Goal: Information Seeking & Learning: Learn about a topic

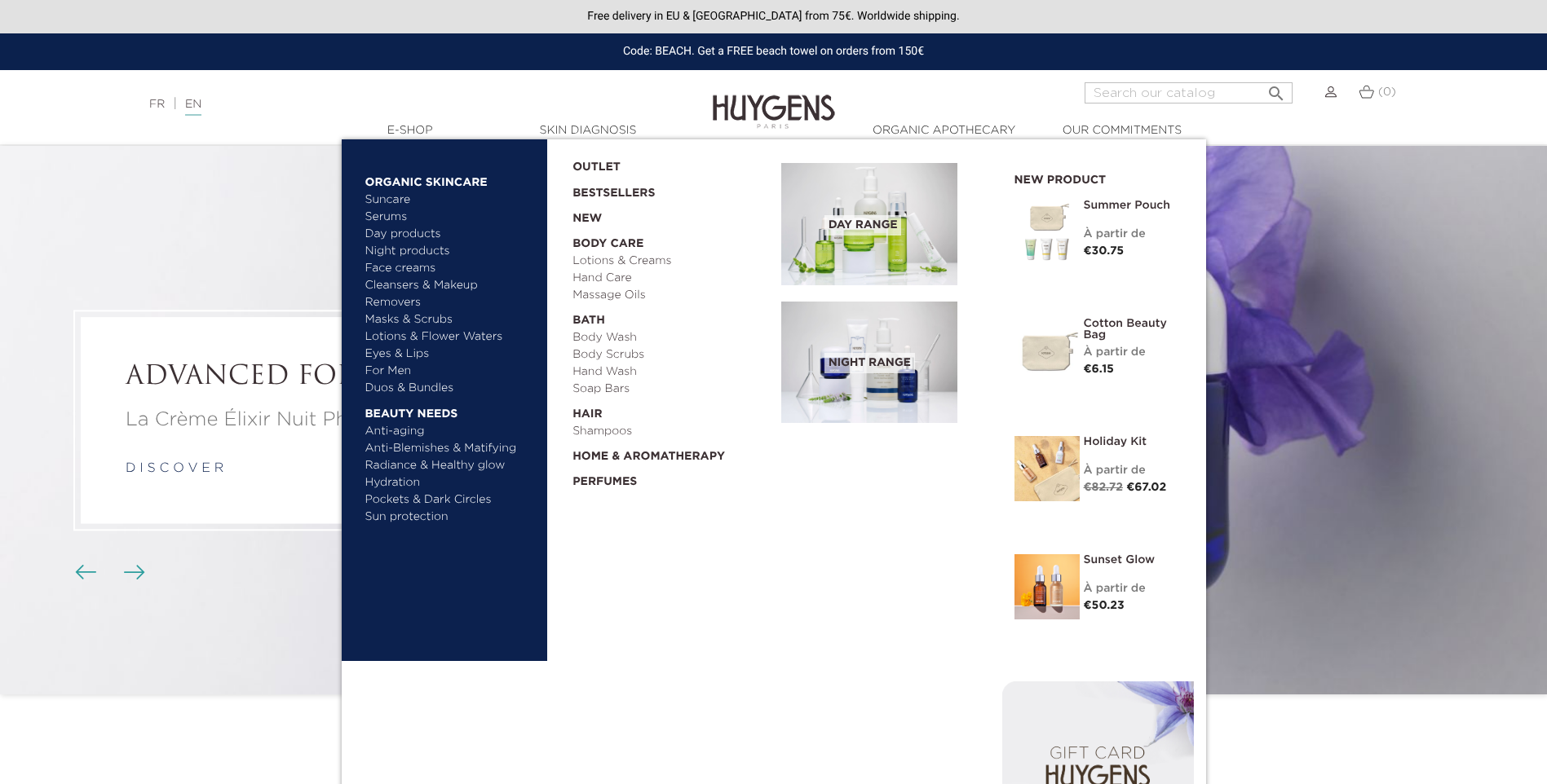
click at [419, 252] on link "Night products" at bounding box center [443, 251] width 156 height 17
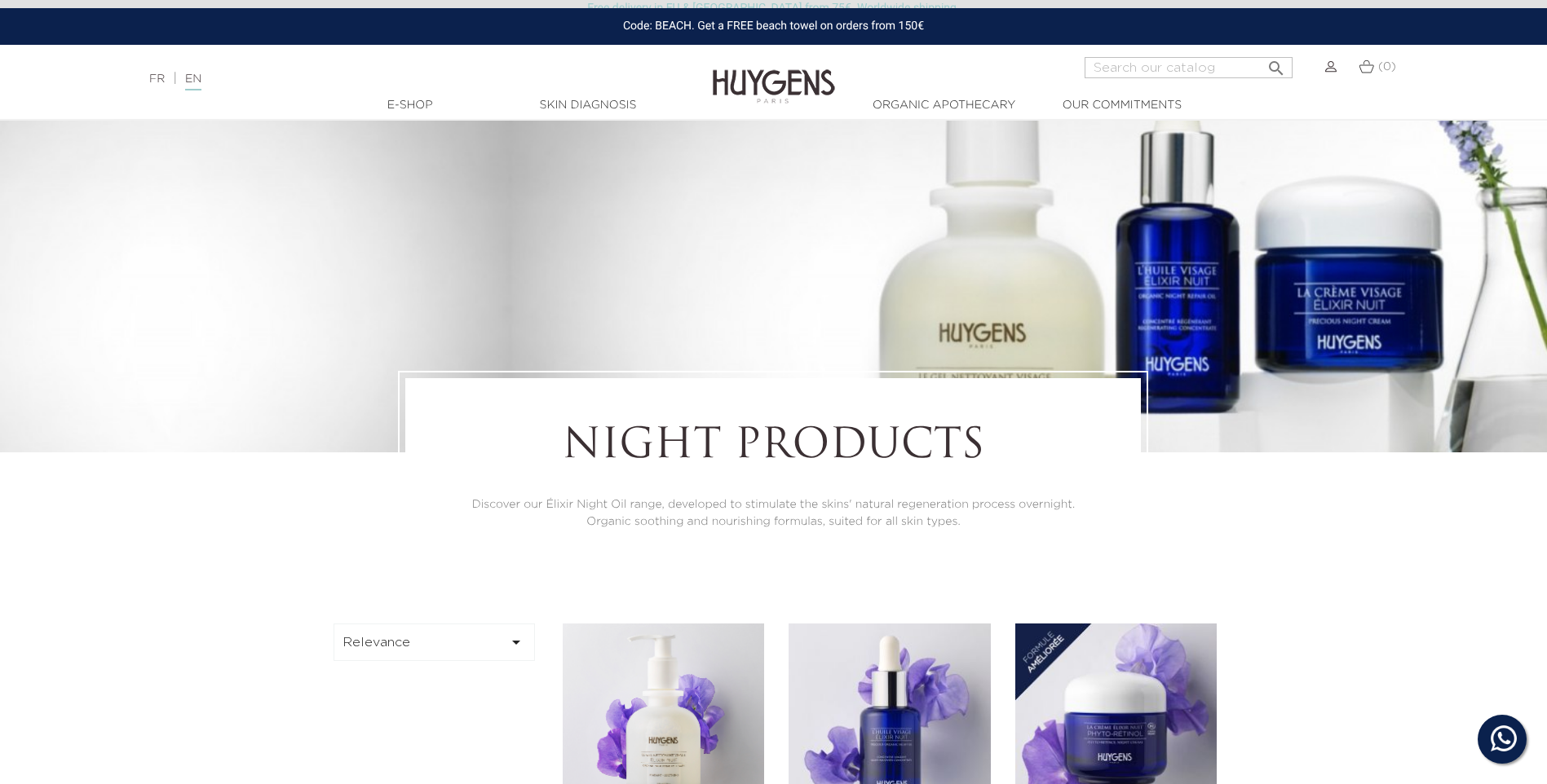
scroll to position [407, 0]
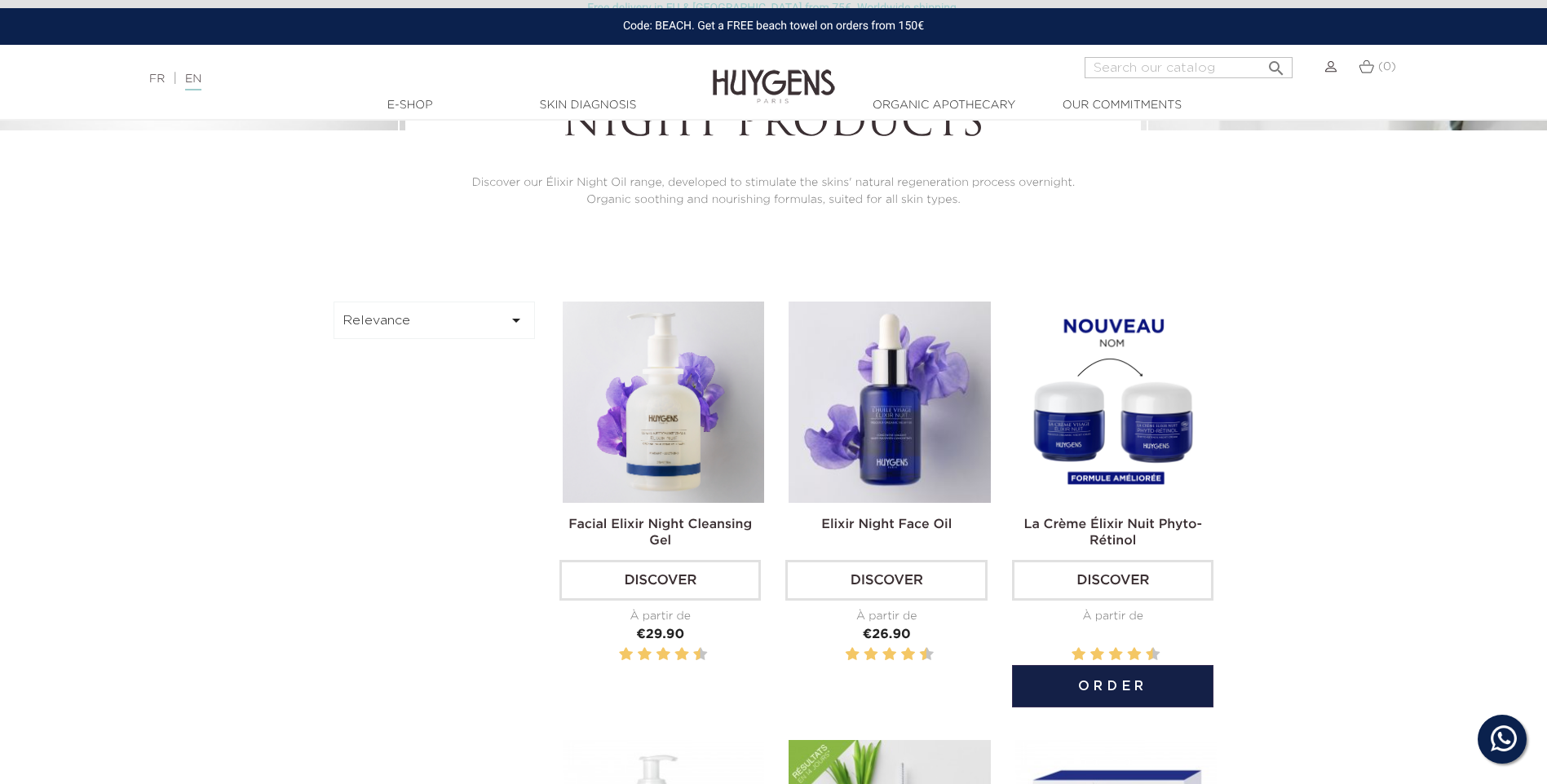
click at [1120, 460] on img at bounding box center [1116, 402] width 202 height 202
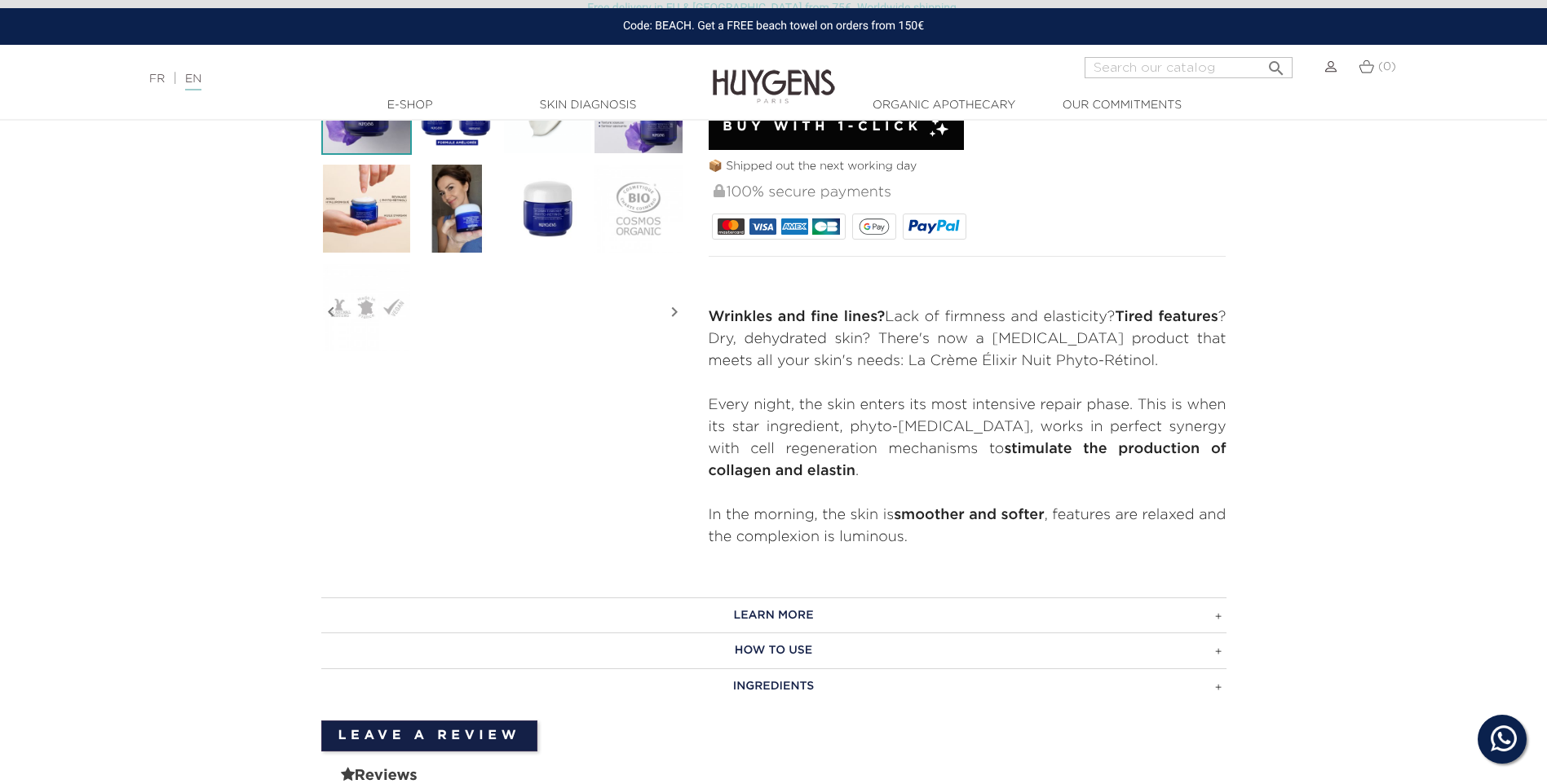
scroll to position [489, 0]
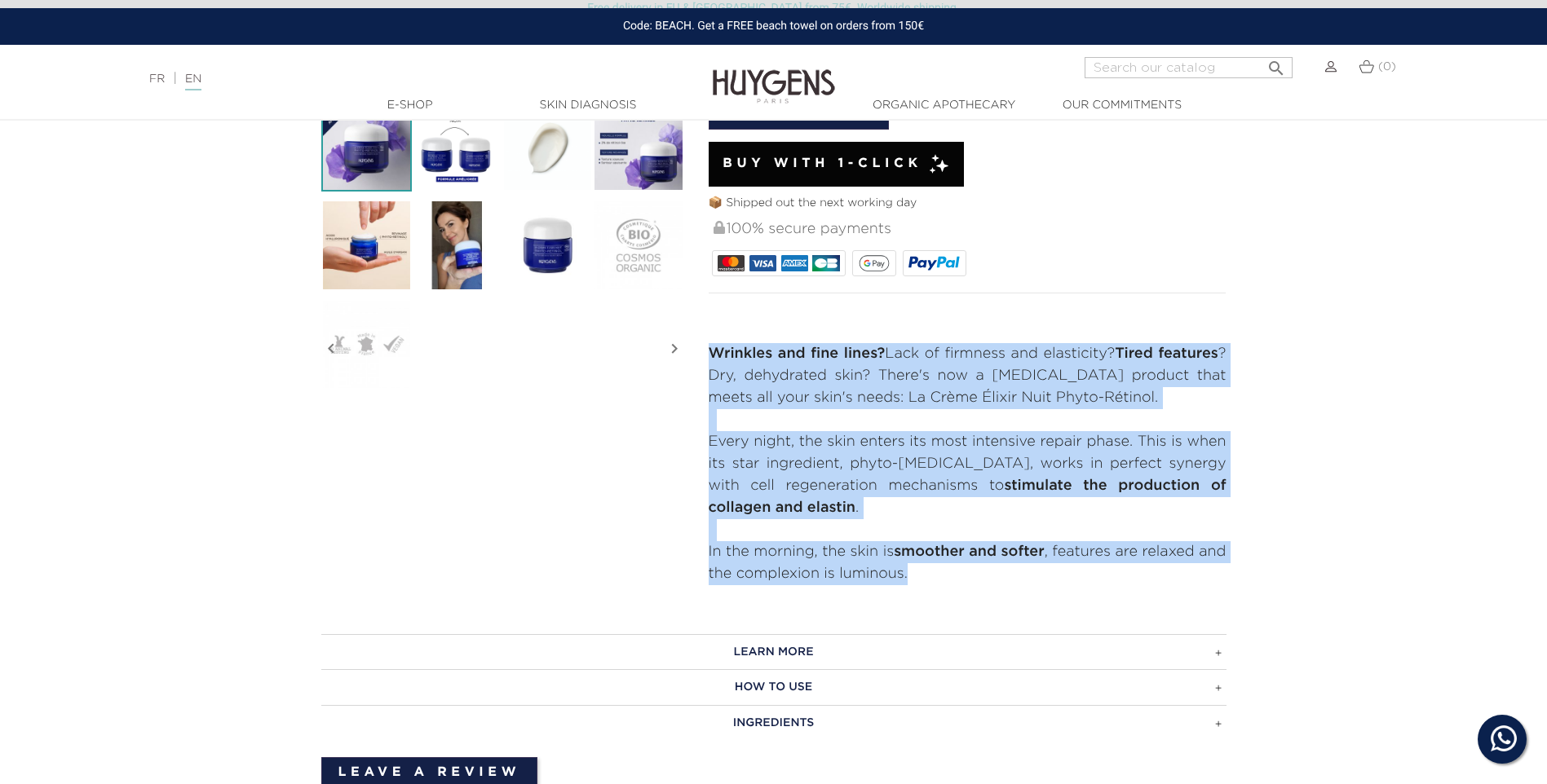
drag, startPoint x: 710, startPoint y: 358, endPoint x: 938, endPoint y: 582, distance: 319.6
click at [938, 582] on div "Wrinkles and fine lines? Lack of firmness and elasticity? Tired features ? Dry,…" at bounding box center [967, 464] width 518 height 242
copy div "Wrinkles and fine lines? Lack of firmness and elasticity? Tired features ? Dry,…"
click at [818, 648] on h3 "Learn more" at bounding box center [774, 652] width 905 height 36
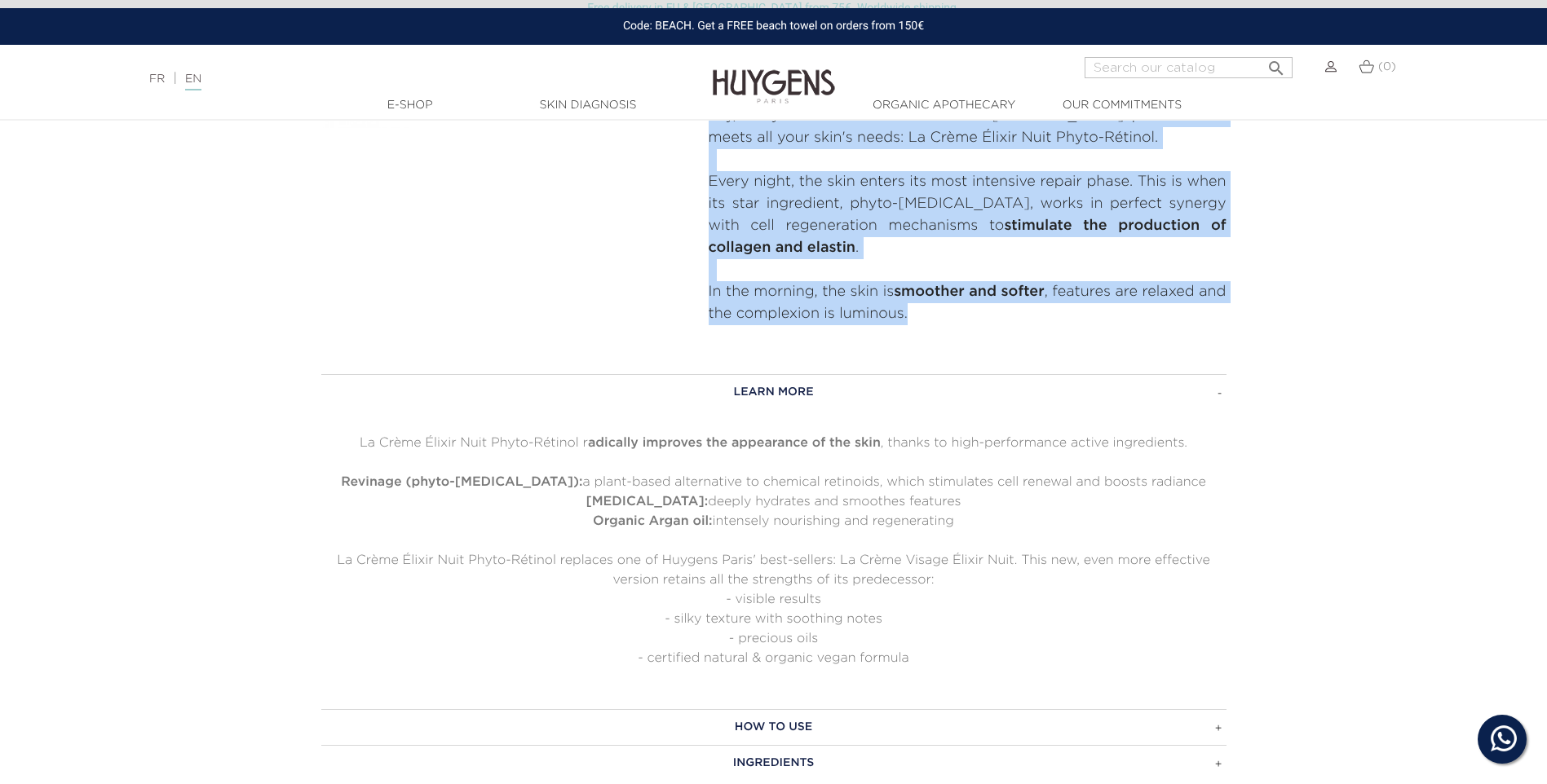
scroll to position [815, 0]
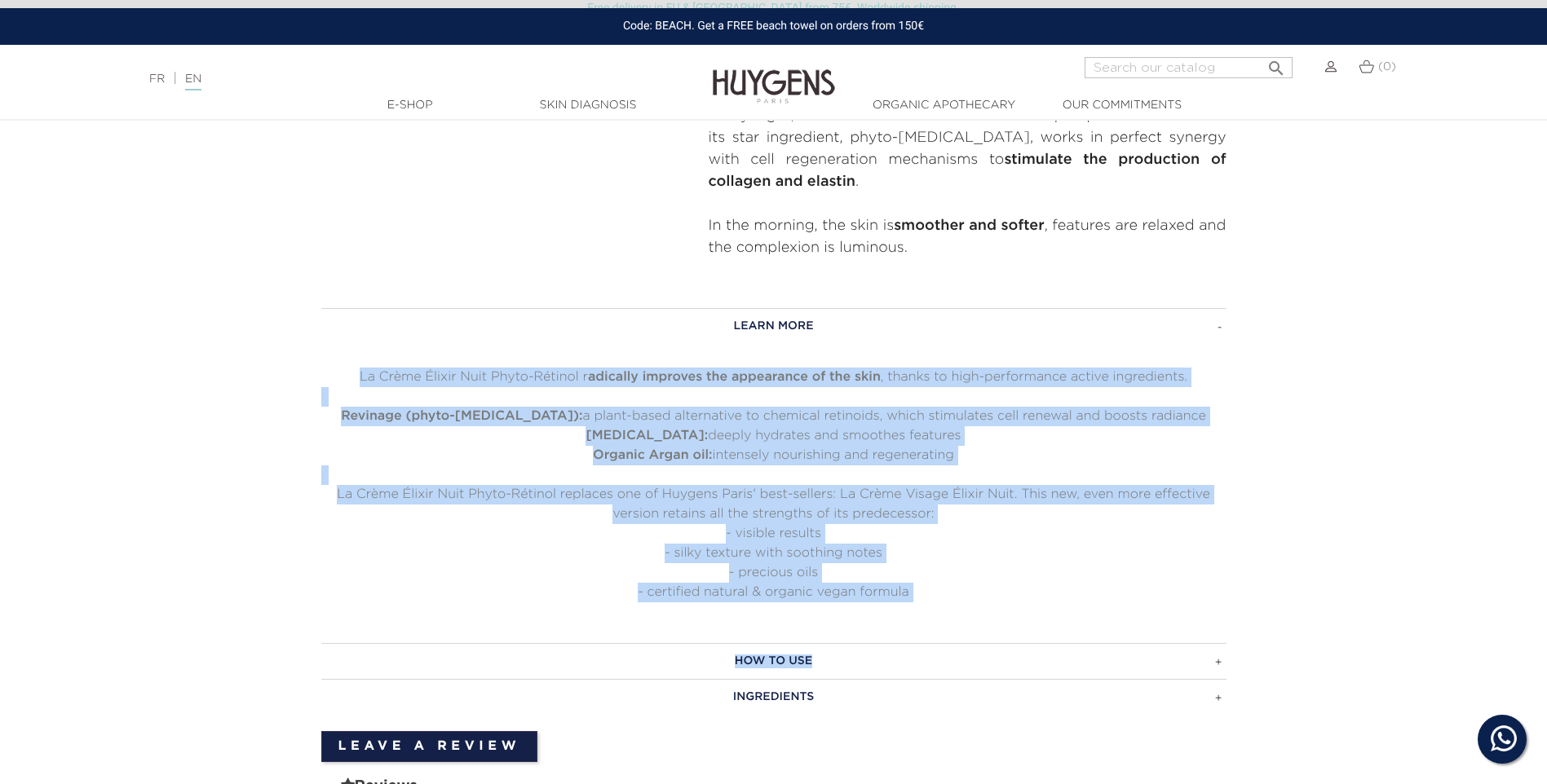
drag, startPoint x: 361, startPoint y: 381, endPoint x: 903, endPoint y: 615, distance: 590.4
click at [903, 615] on div "Learn more La Crème Élixir Nuit Phyto-Rétinol r adically improves the appearanc…" at bounding box center [774, 512] width 905 height 407
copy div "La Crème Élixir Nuit Phyto-Rétinol r adically improves the appearance of the sk…"
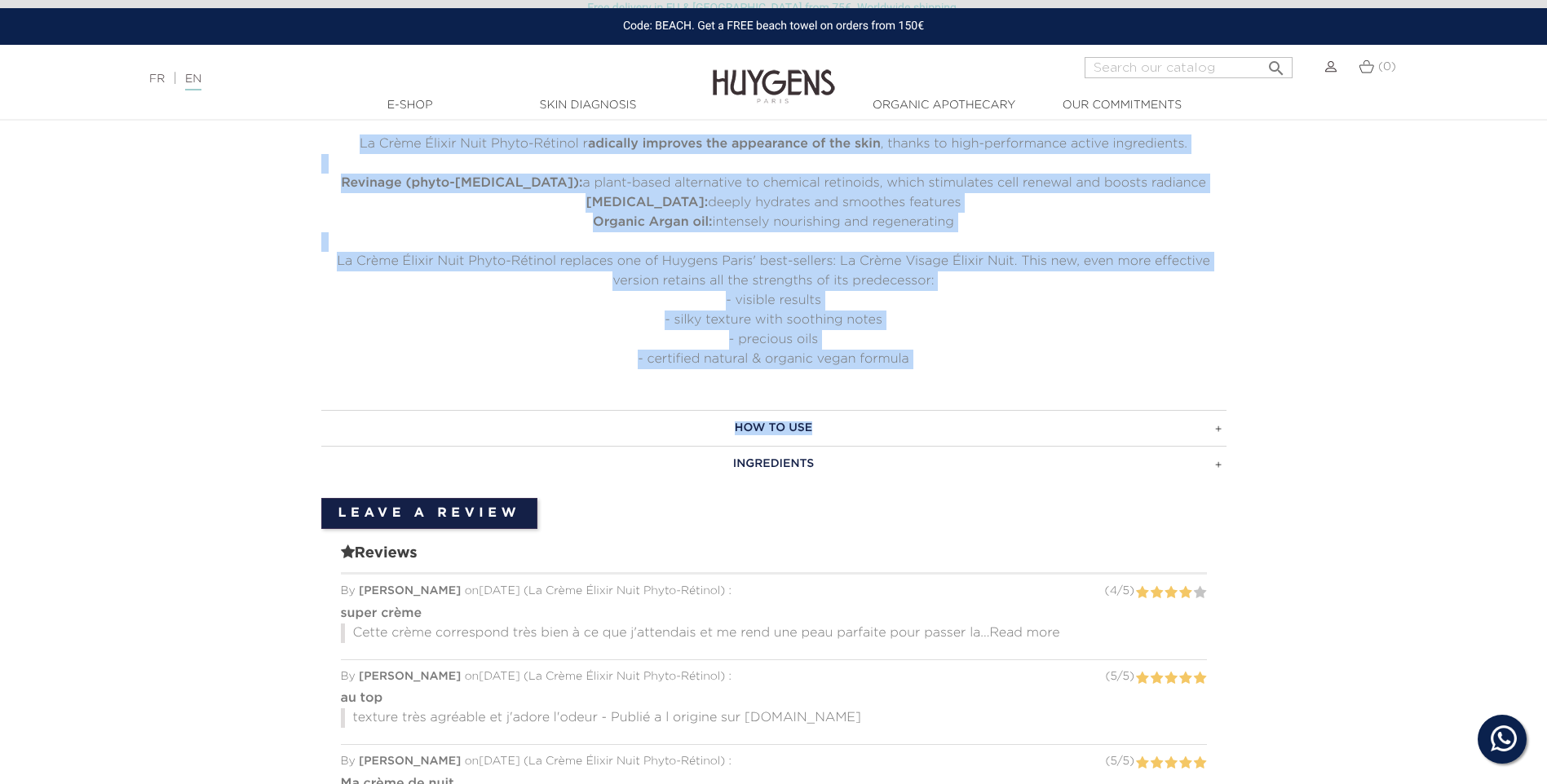
scroll to position [1060, 0]
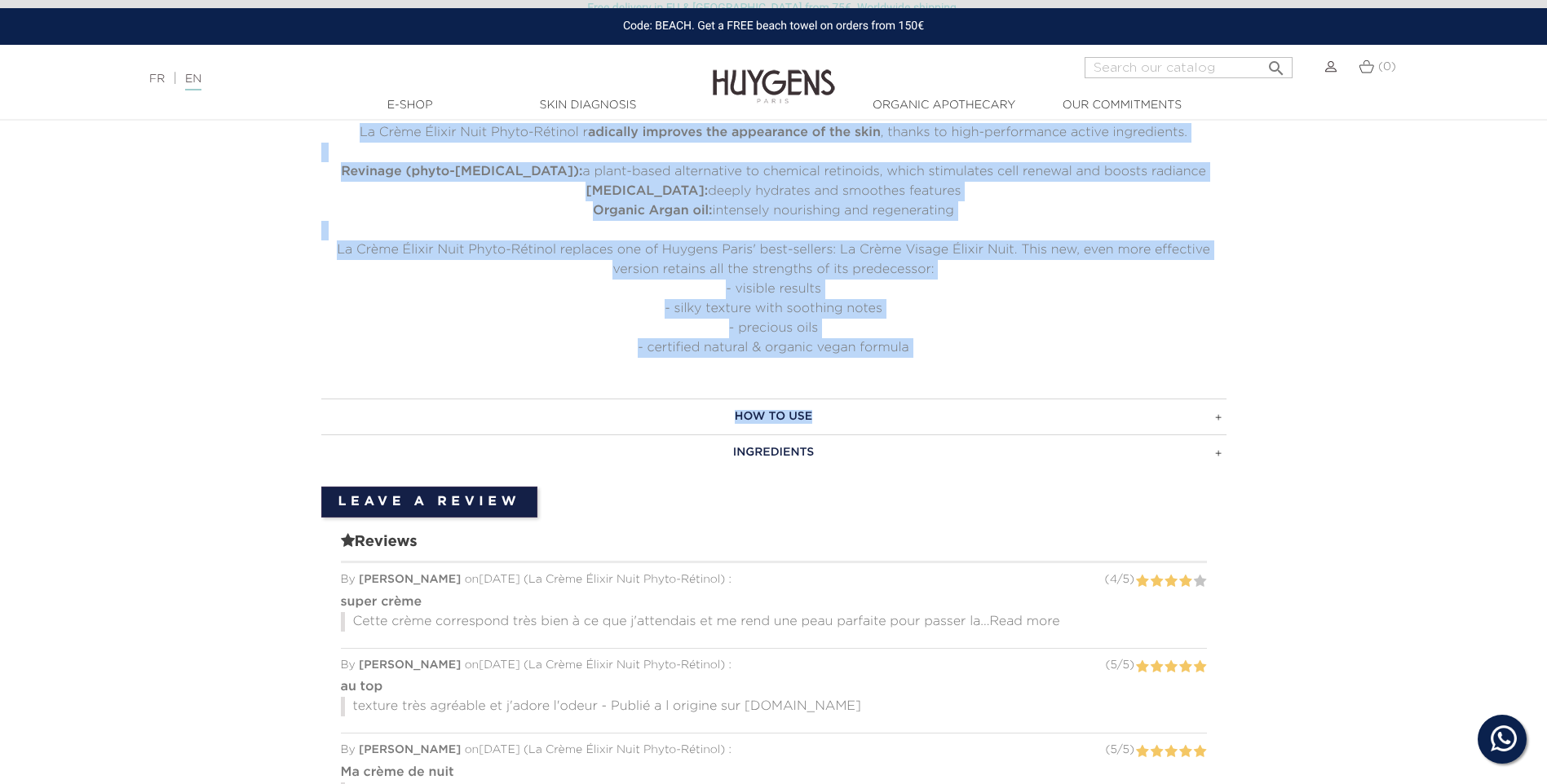
click at [828, 413] on h3 "How to use" at bounding box center [774, 416] width 905 height 36
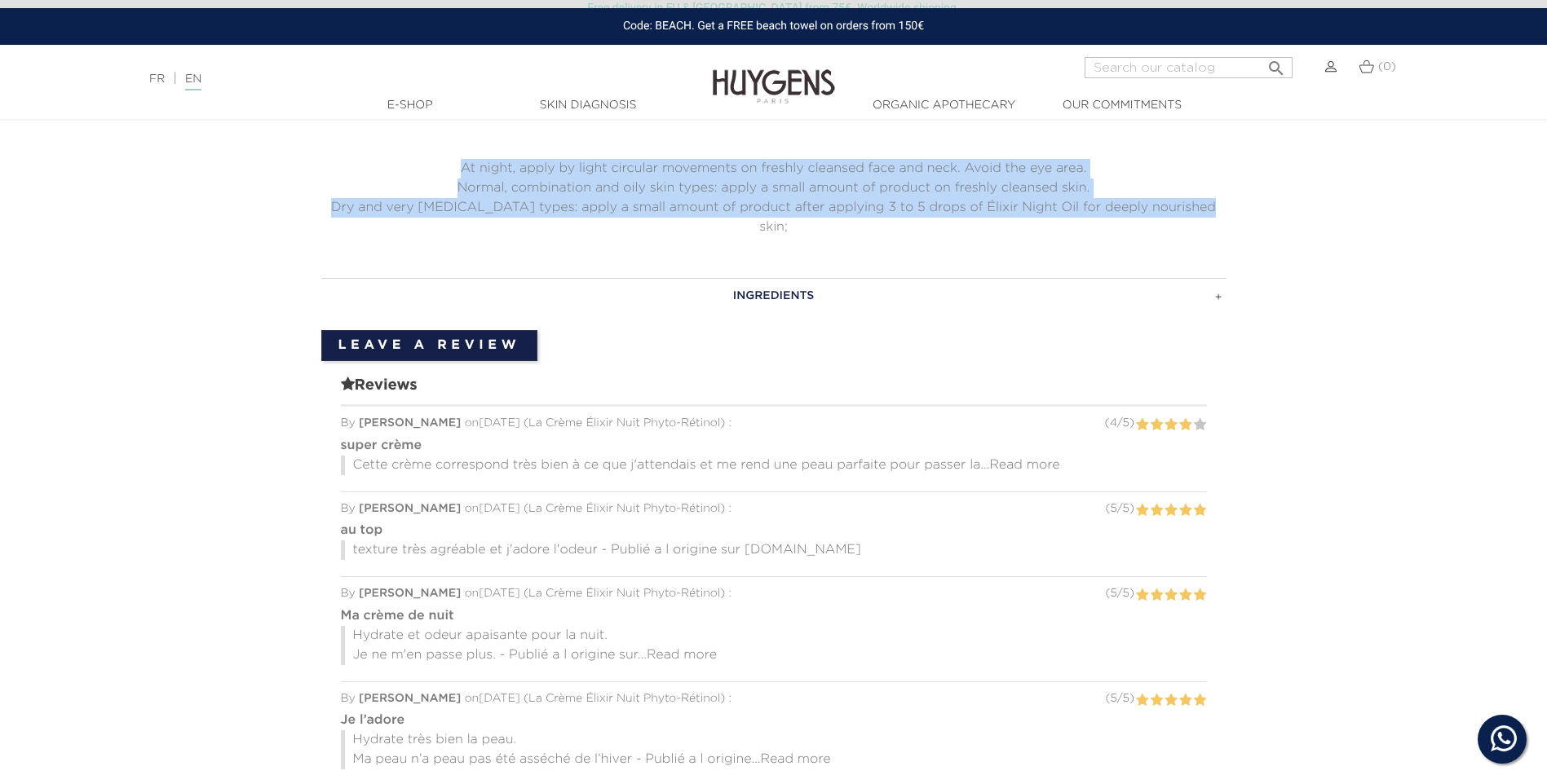
drag, startPoint x: 463, startPoint y: 168, endPoint x: 1246, endPoint y: 209, distance: 784.1
click at [1246, 209] on section "Learn more La Crème Élixir Nuit Phyto-Rétinol r adically improves the appearanc…" at bounding box center [774, 530] width 1547 height 984
copy div "At night, apply by light circular movements on freshly cleansed face and neck. …"
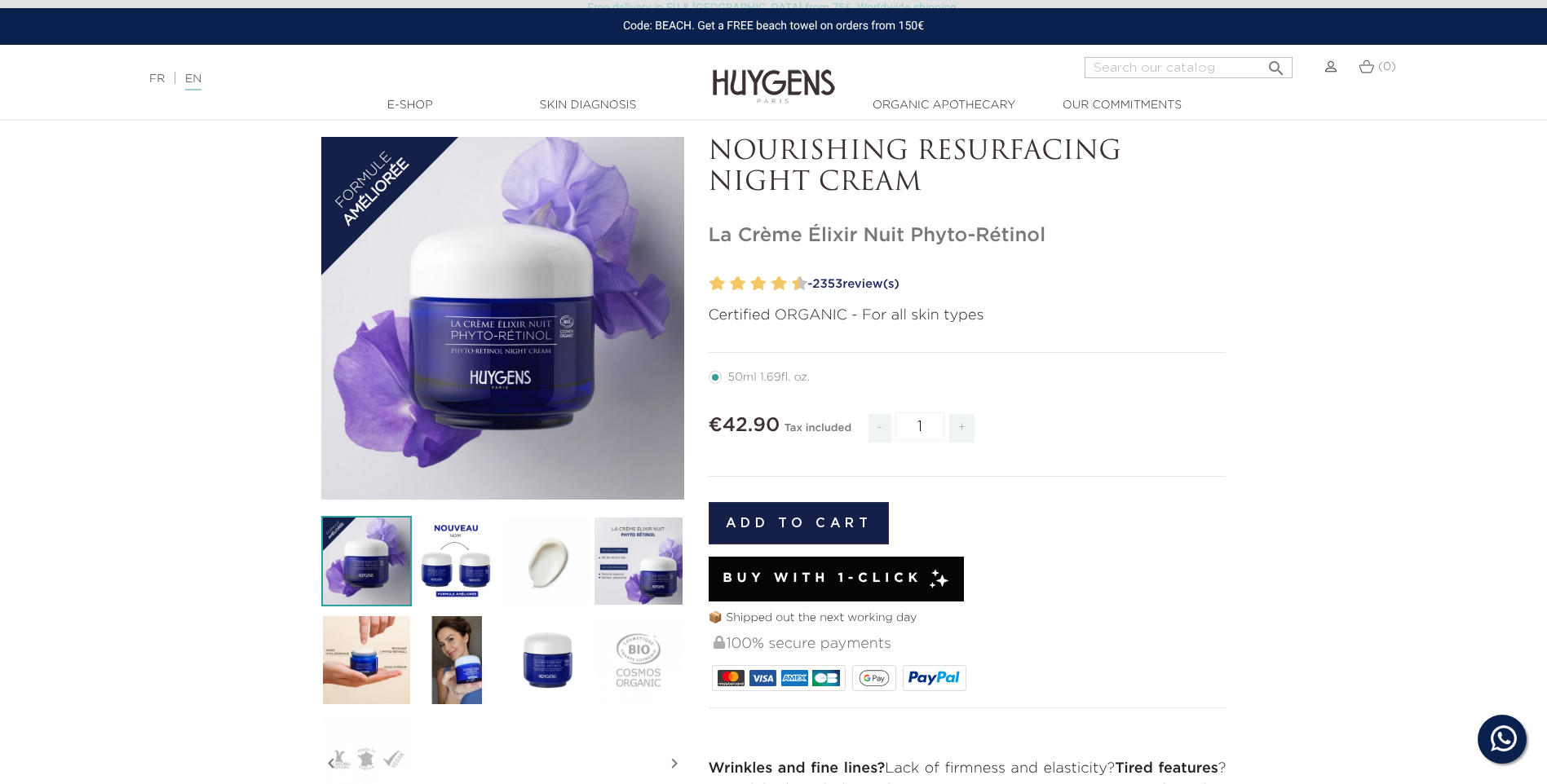
scroll to position [0, 0]
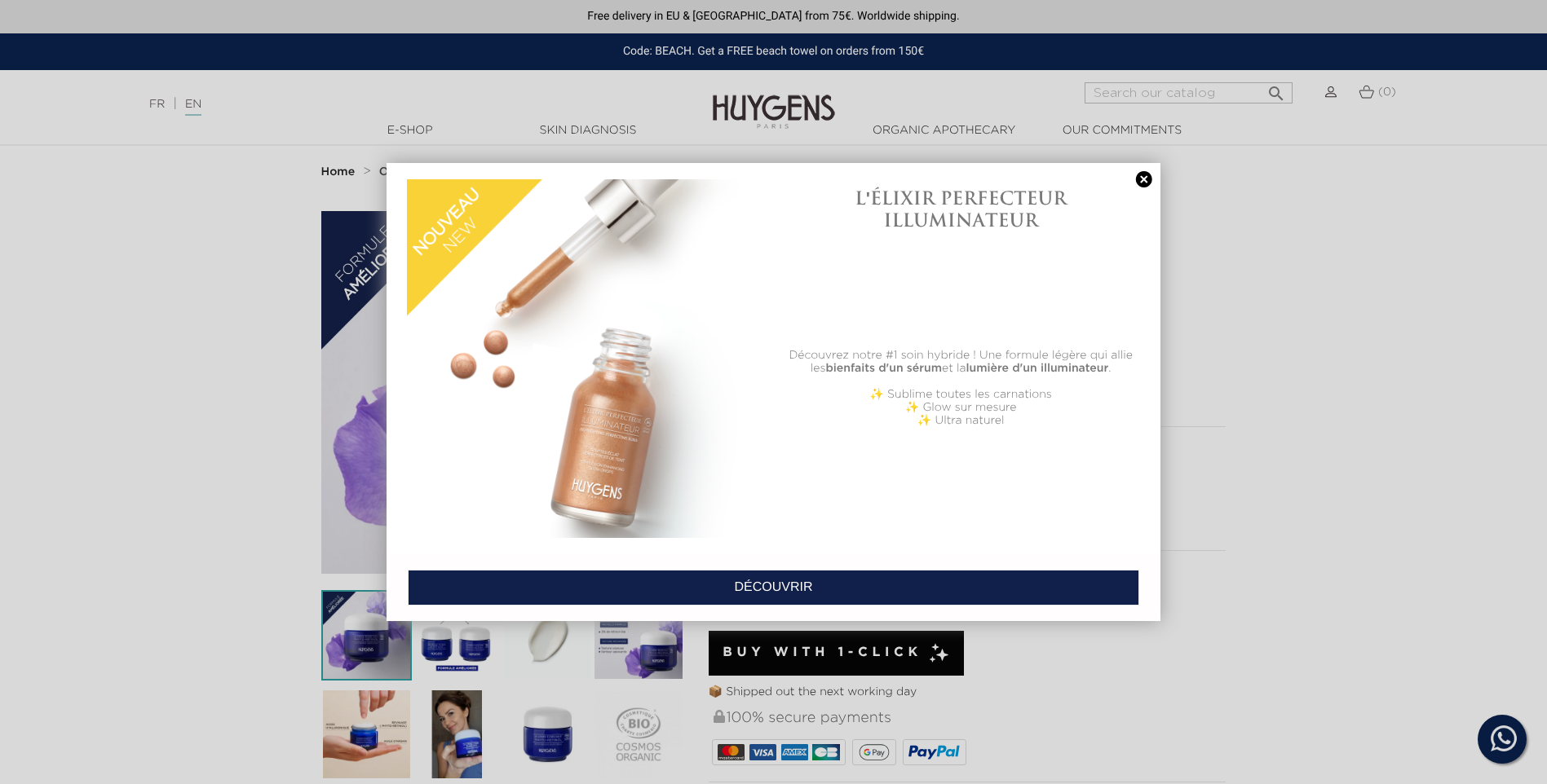
click at [1144, 185] on link at bounding box center [1144, 179] width 23 height 17
